Goal: Task Accomplishment & Management: Use online tool/utility

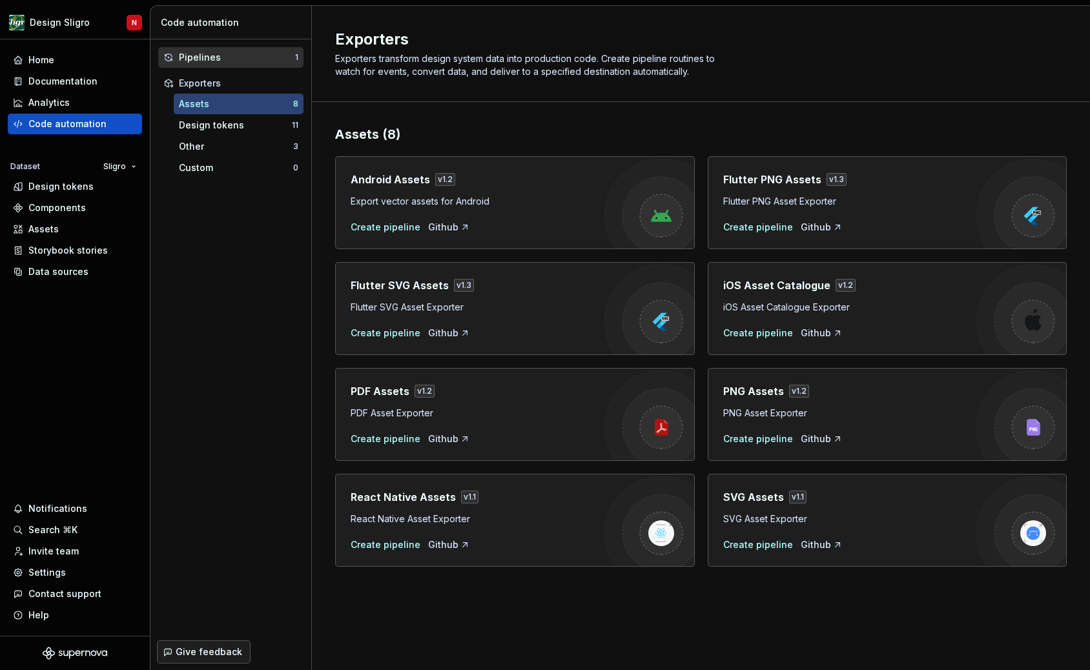
click at [198, 60] on div "Pipelines" at bounding box center [237, 57] width 116 height 13
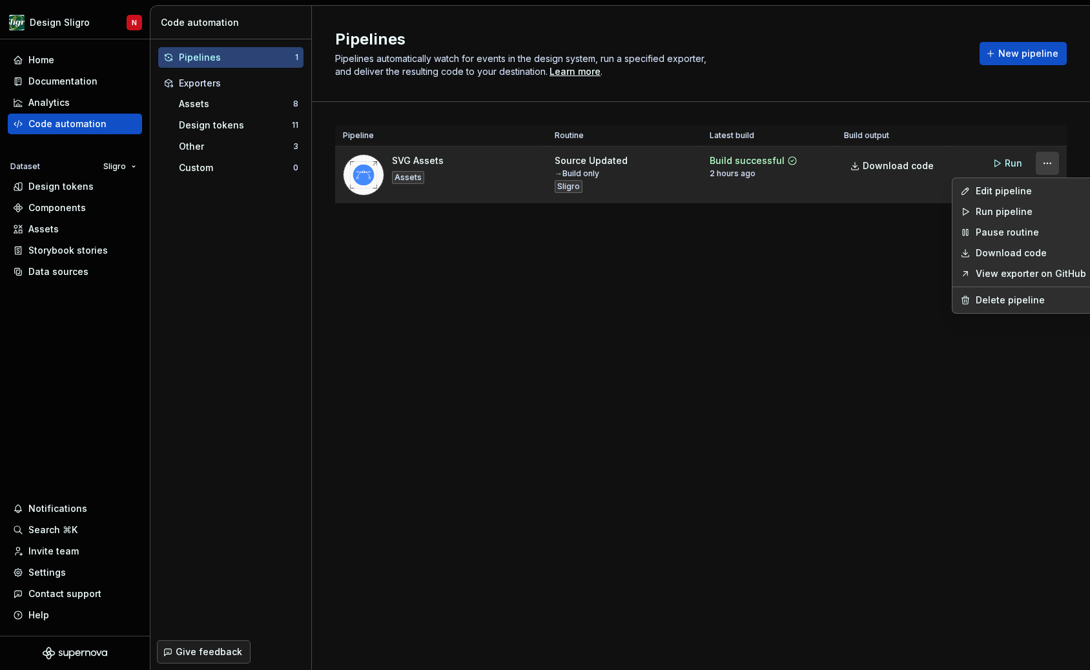
click at [1048, 163] on html "Design Sligro N Home Documentation Analytics Code automation Dataset Sligro Des…" at bounding box center [545, 335] width 1090 height 670
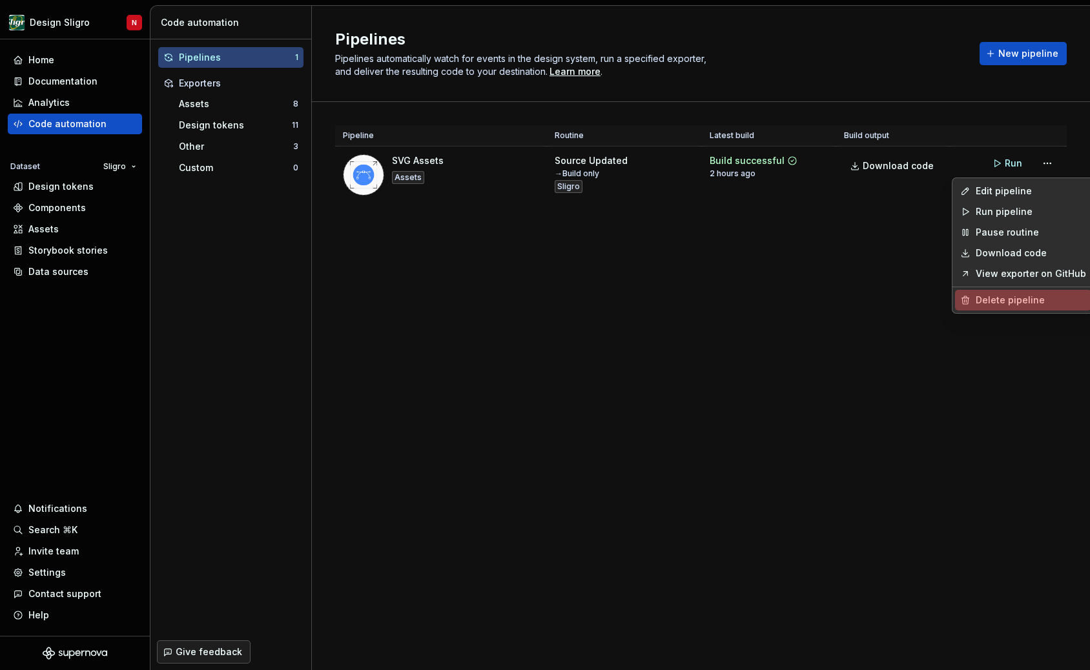
click at [1016, 301] on div "Delete pipeline" at bounding box center [1030, 300] width 110 height 13
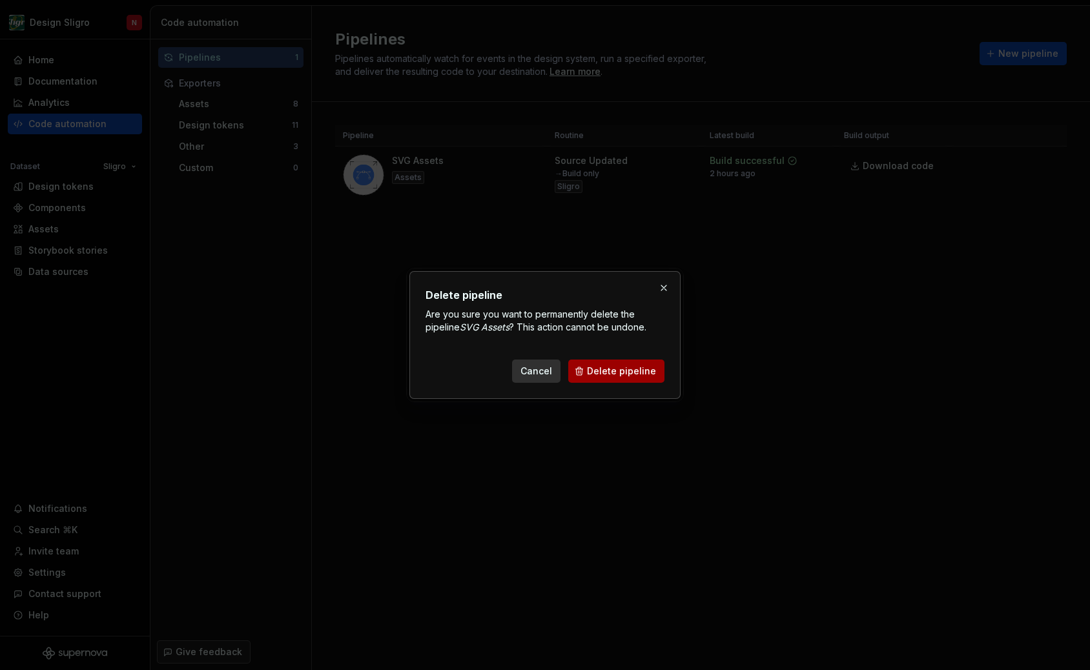
click at [643, 378] on button "Delete pipeline" at bounding box center [616, 371] width 96 height 23
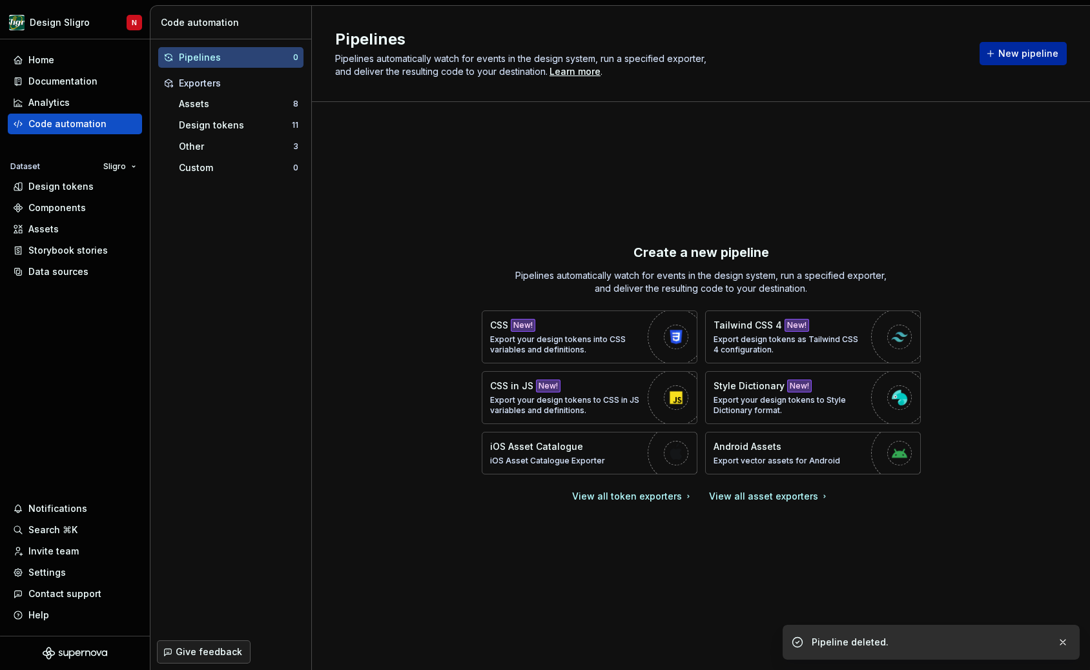
click at [1022, 52] on span "New pipeline" at bounding box center [1028, 53] width 60 height 13
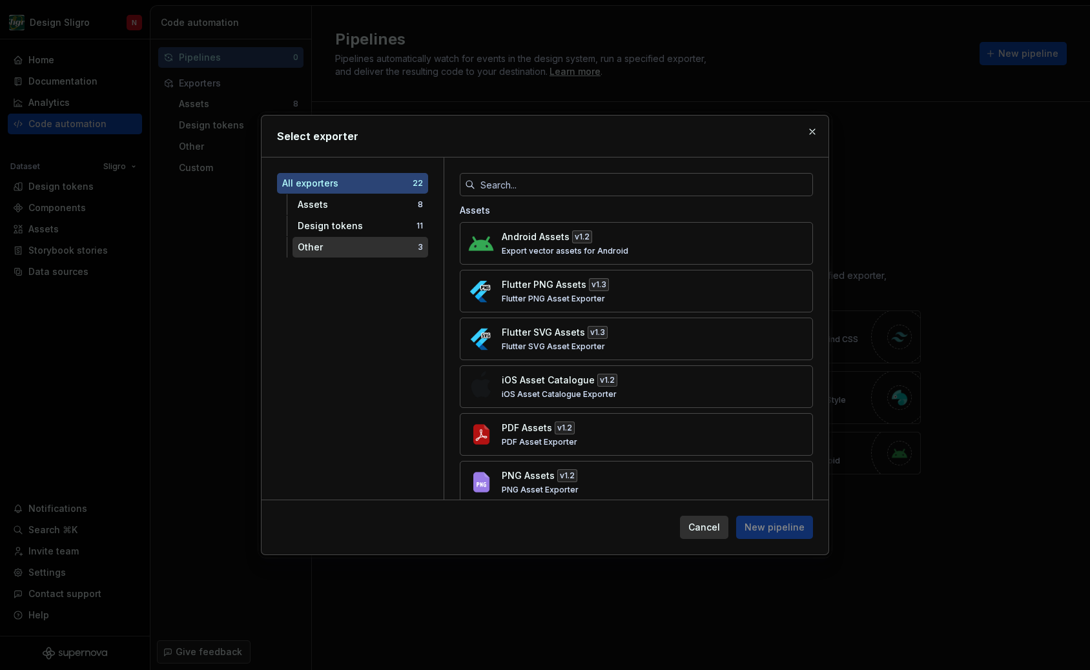
click at [324, 253] on div "Other" at bounding box center [358, 247] width 120 height 13
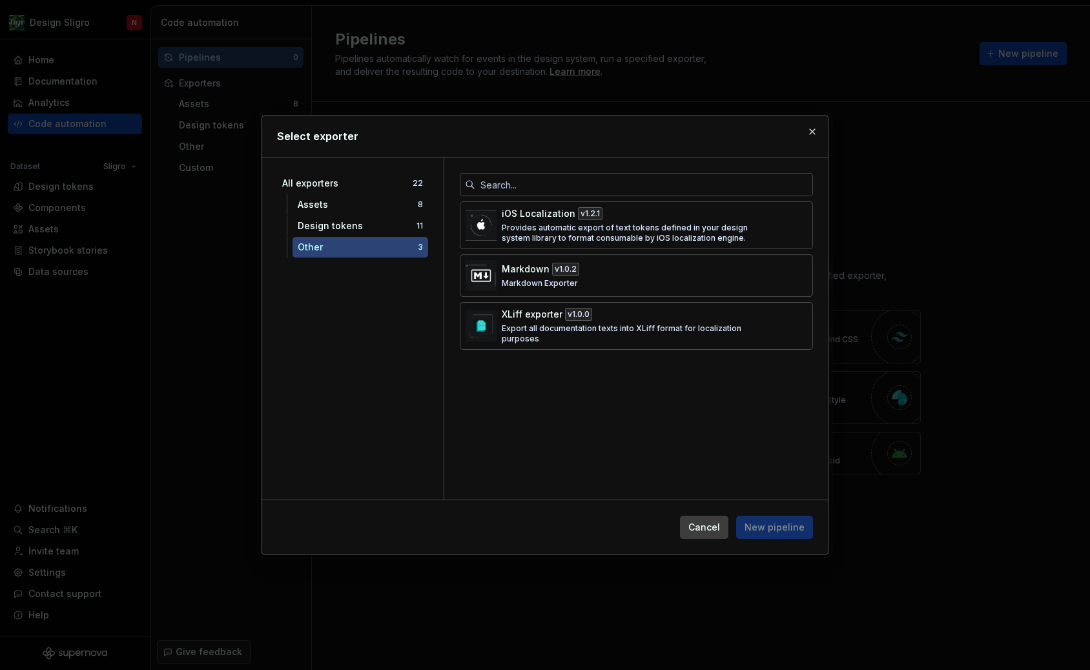
click at [728, 532] on button "Cancel" at bounding box center [704, 527] width 48 height 23
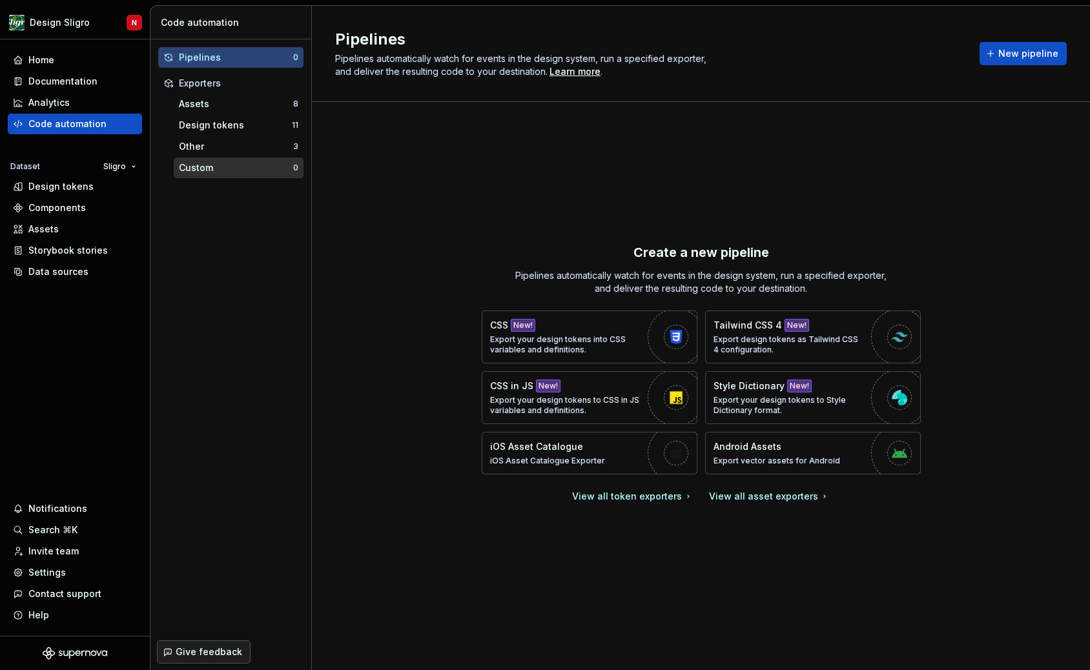
click at [216, 177] on div "Custom 0" at bounding box center [239, 168] width 130 height 21
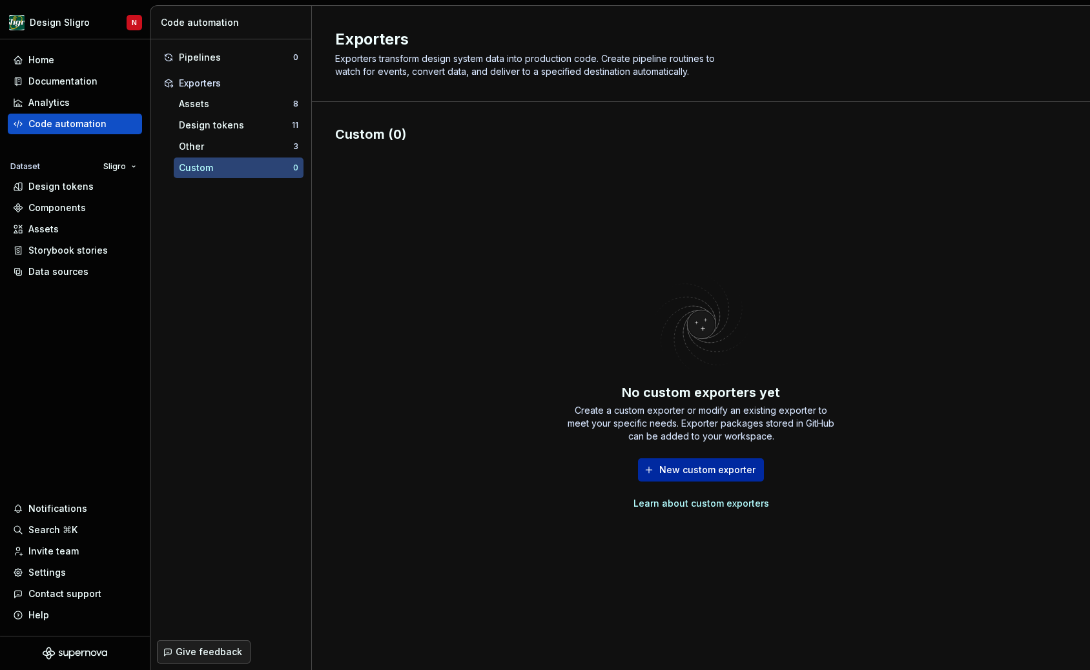
click at [697, 473] on span "New custom exporter" at bounding box center [707, 470] width 96 height 13
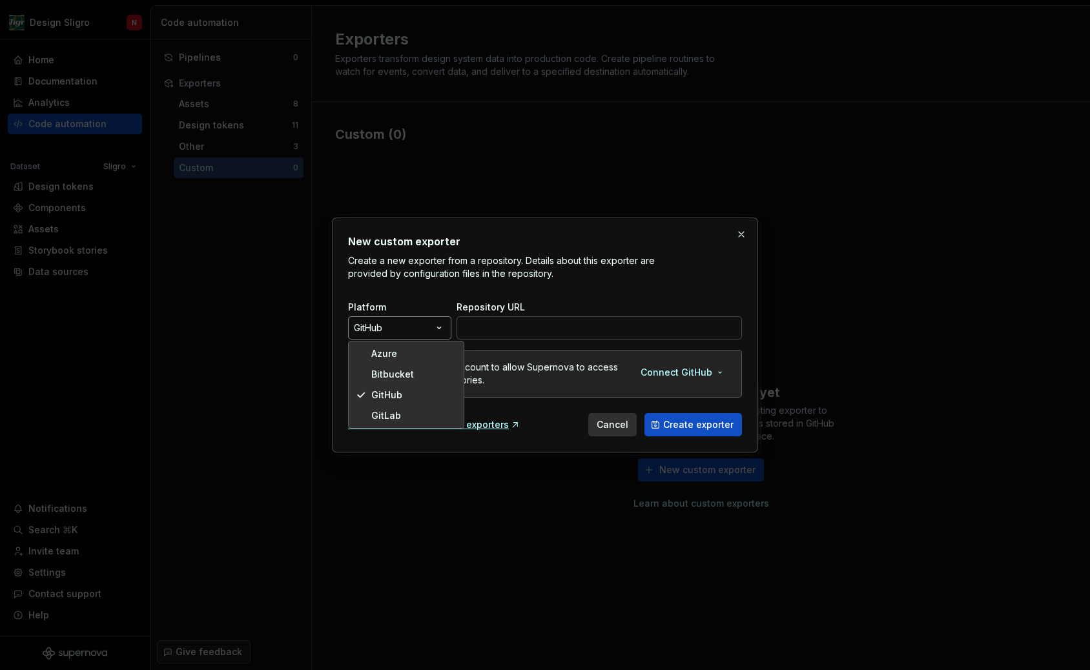
click at [428, 327] on div "New custom exporter Create a new exporter from a repository. Details about this…" at bounding box center [545, 335] width 1090 height 670
click at [492, 325] on div "New custom exporter Create a new exporter from a repository. Details about this…" at bounding box center [545, 335] width 1090 height 670
click at [520, 325] on input "Repository URL" at bounding box center [598, 327] width 285 height 23
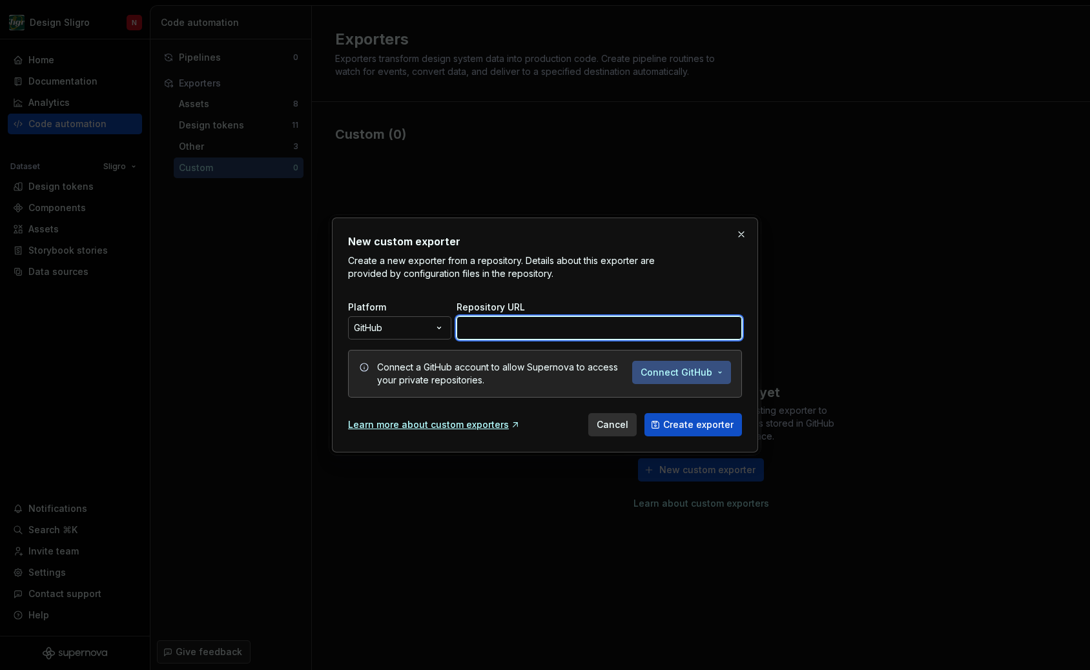
click at [717, 371] on button "Connect GitHub" at bounding box center [681, 372] width 99 height 23
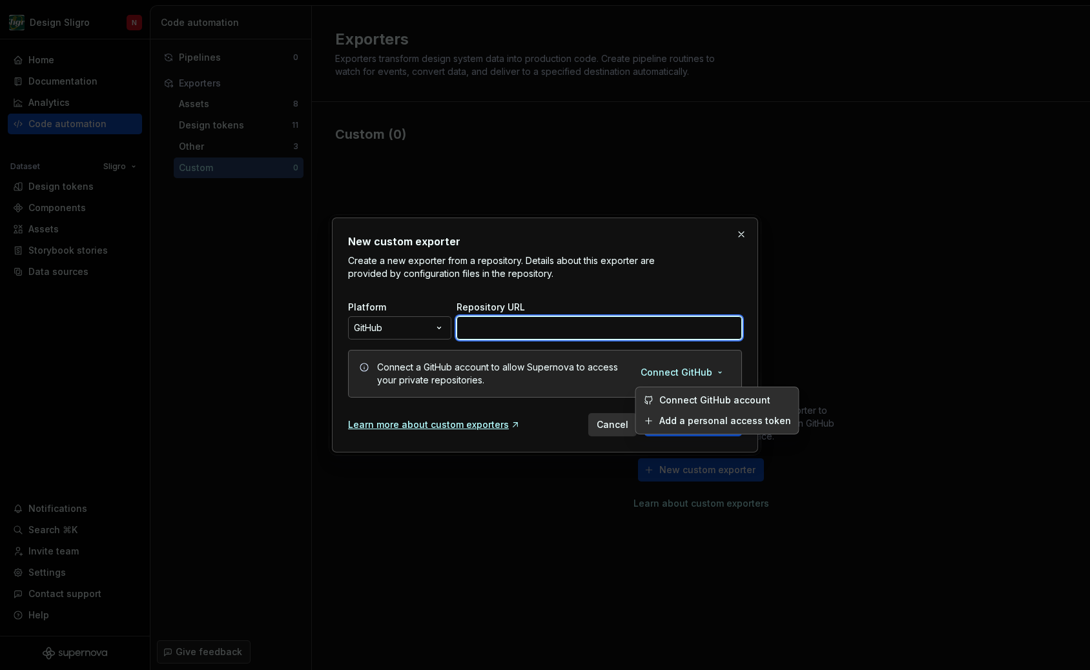
click at [713, 402] on span "Connect GitHub account" at bounding box center [725, 400] width 132 height 13
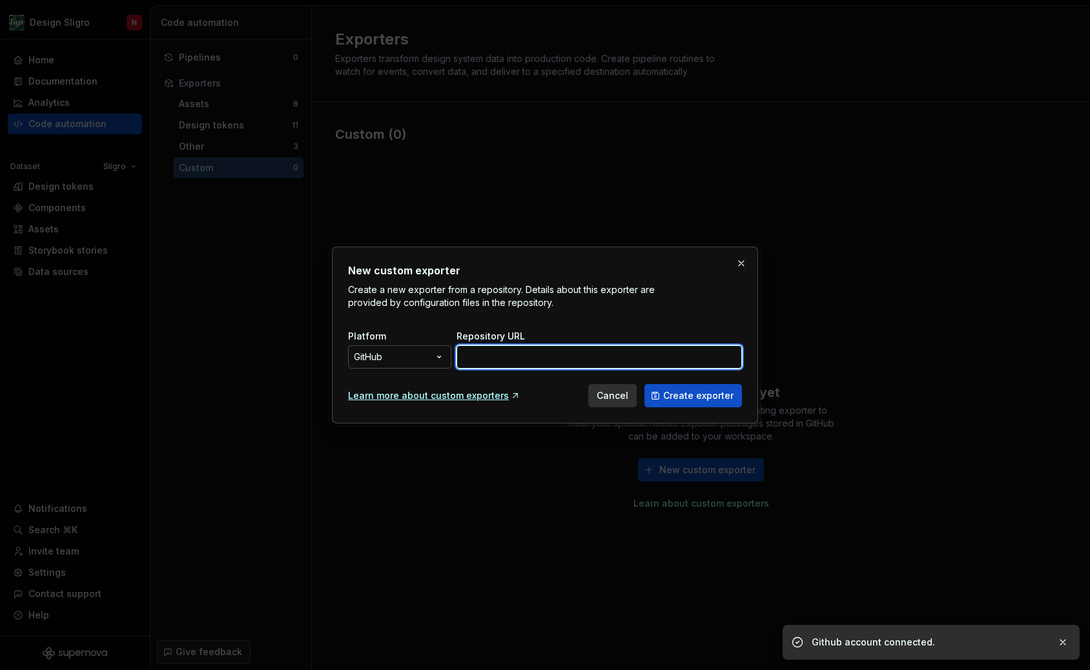
click at [482, 357] on input "Repository URL" at bounding box center [598, 356] width 285 height 23
click at [437, 365] on div "New custom exporter Create a new exporter from a repository. Details about this…" at bounding box center [545, 335] width 1090 height 670
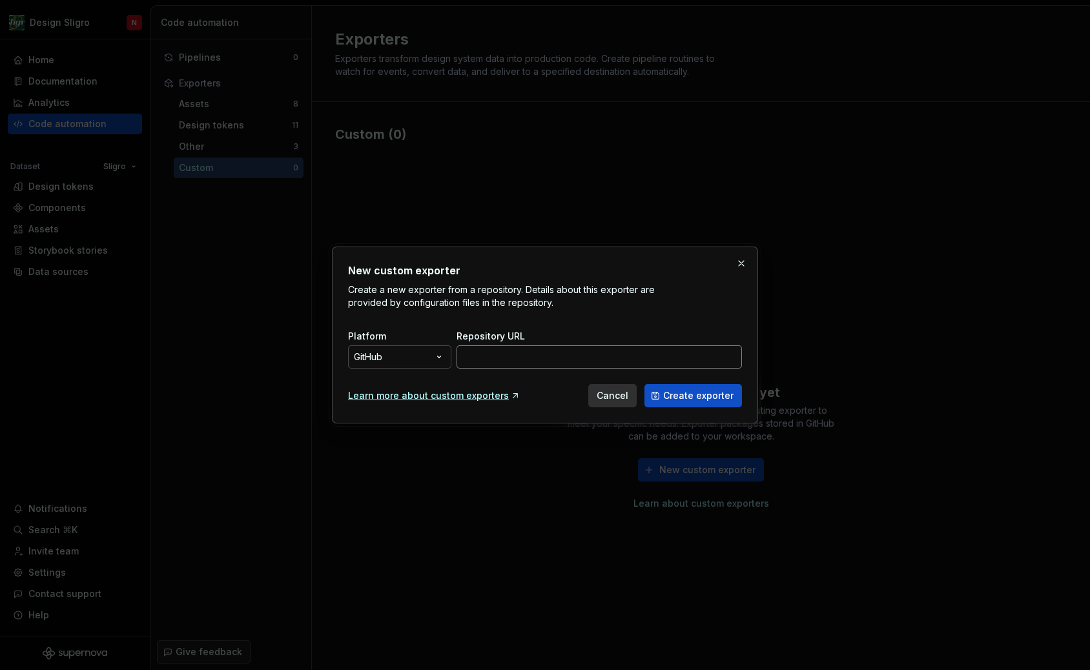
click at [529, 347] on input "Repository URL" at bounding box center [598, 356] width 285 height 23
